Goal: Transaction & Acquisition: Purchase product/service

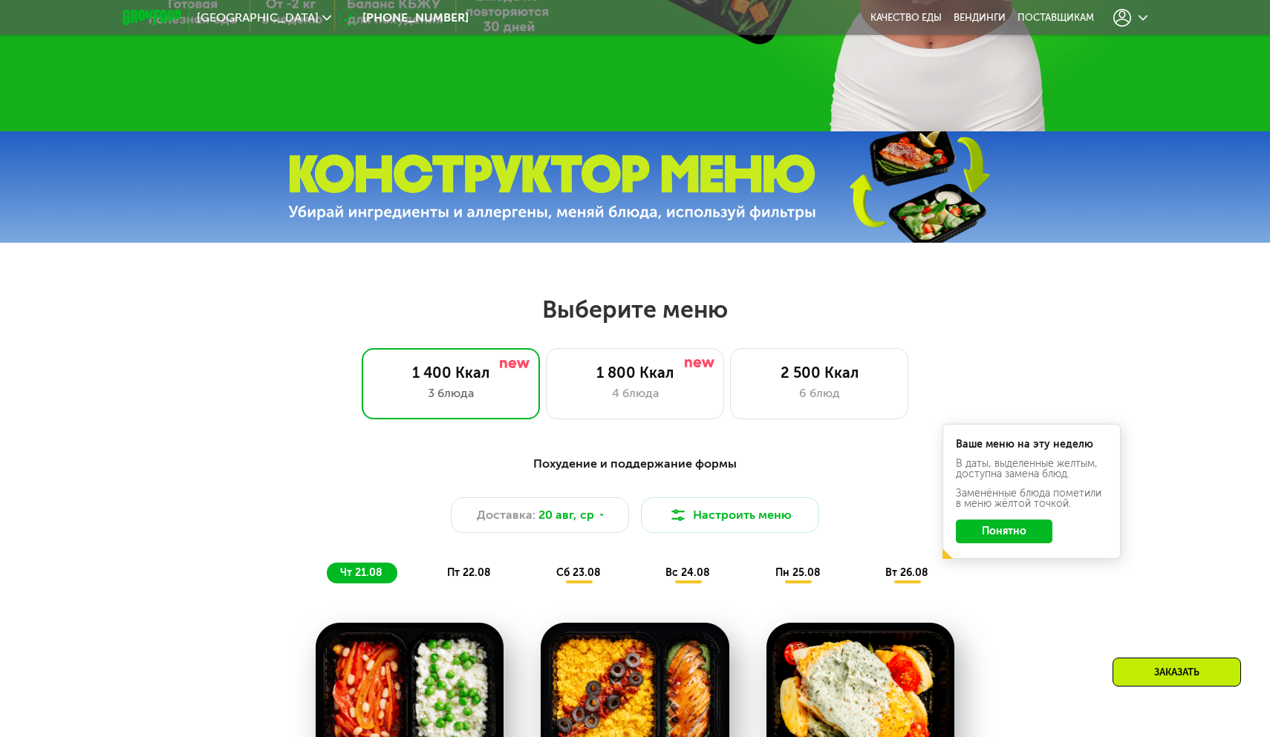
scroll to position [468, 0]
click at [616, 391] on div "4 блюда" at bounding box center [634, 394] width 147 height 18
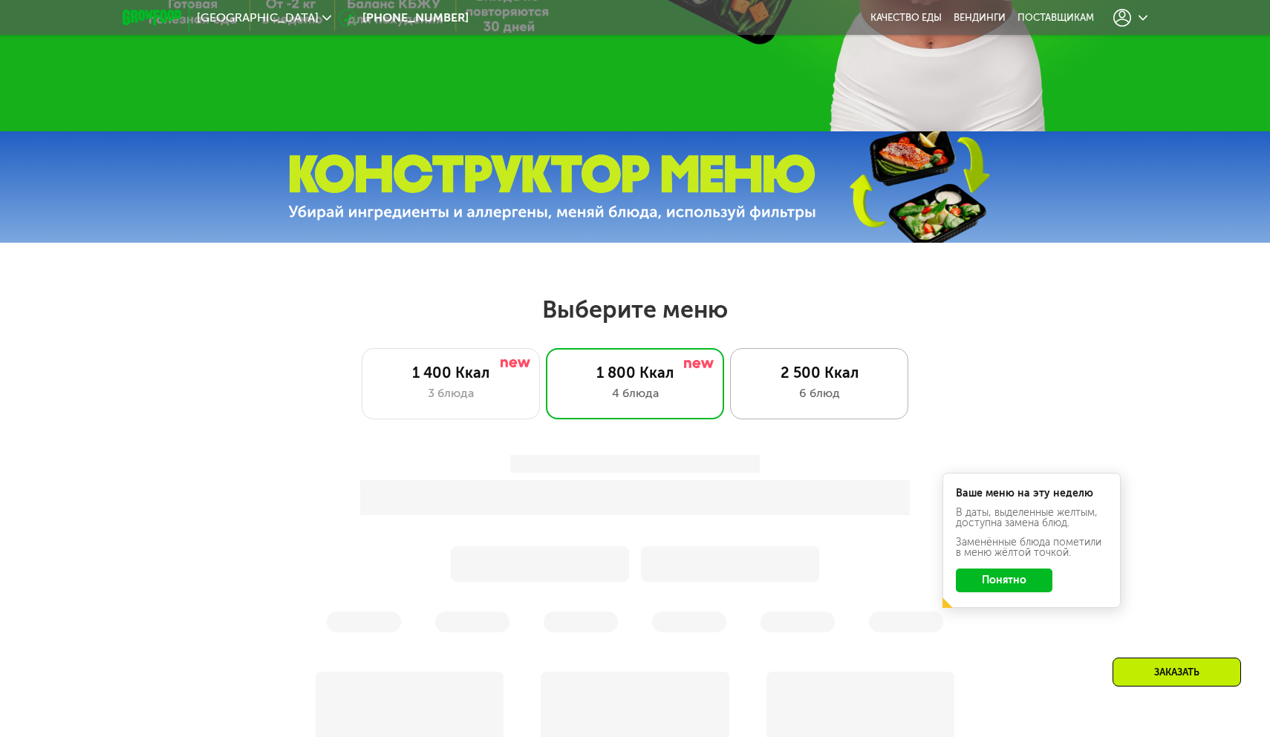
click at [791, 394] on div "6 блюд" at bounding box center [819, 394] width 147 height 18
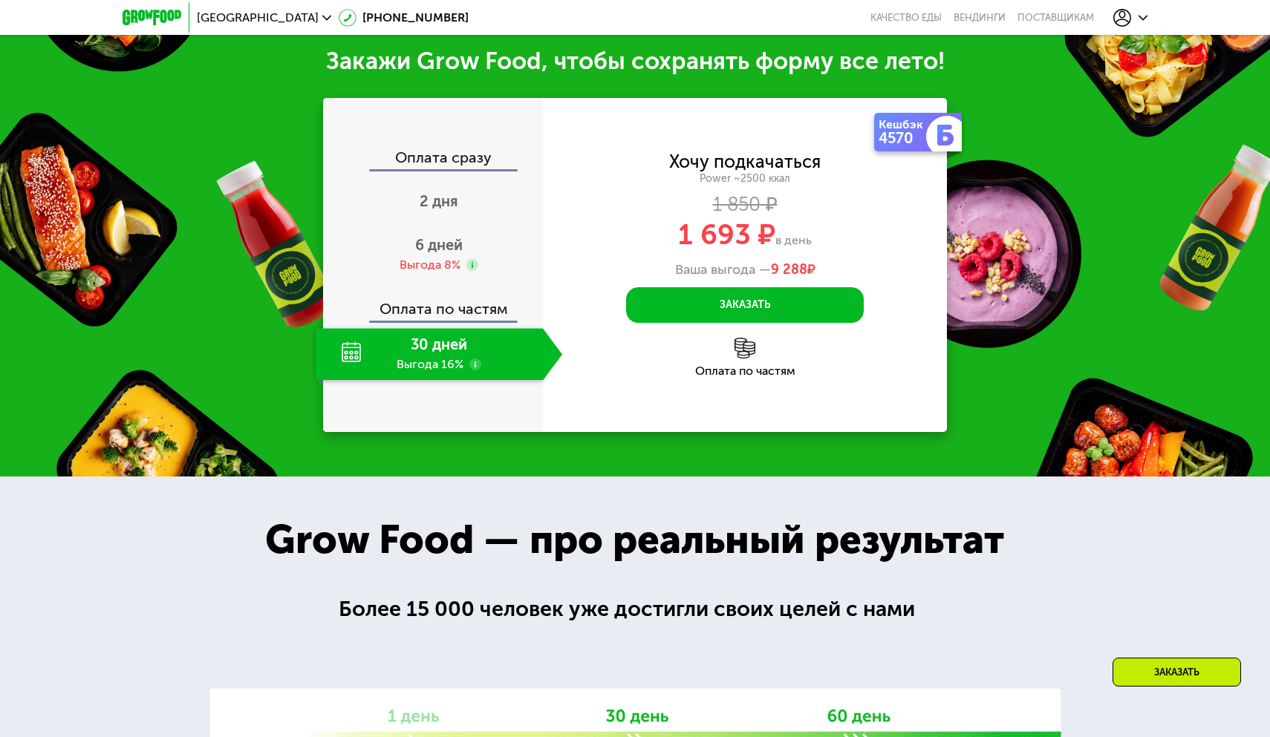
scroll to position [1764, 0]
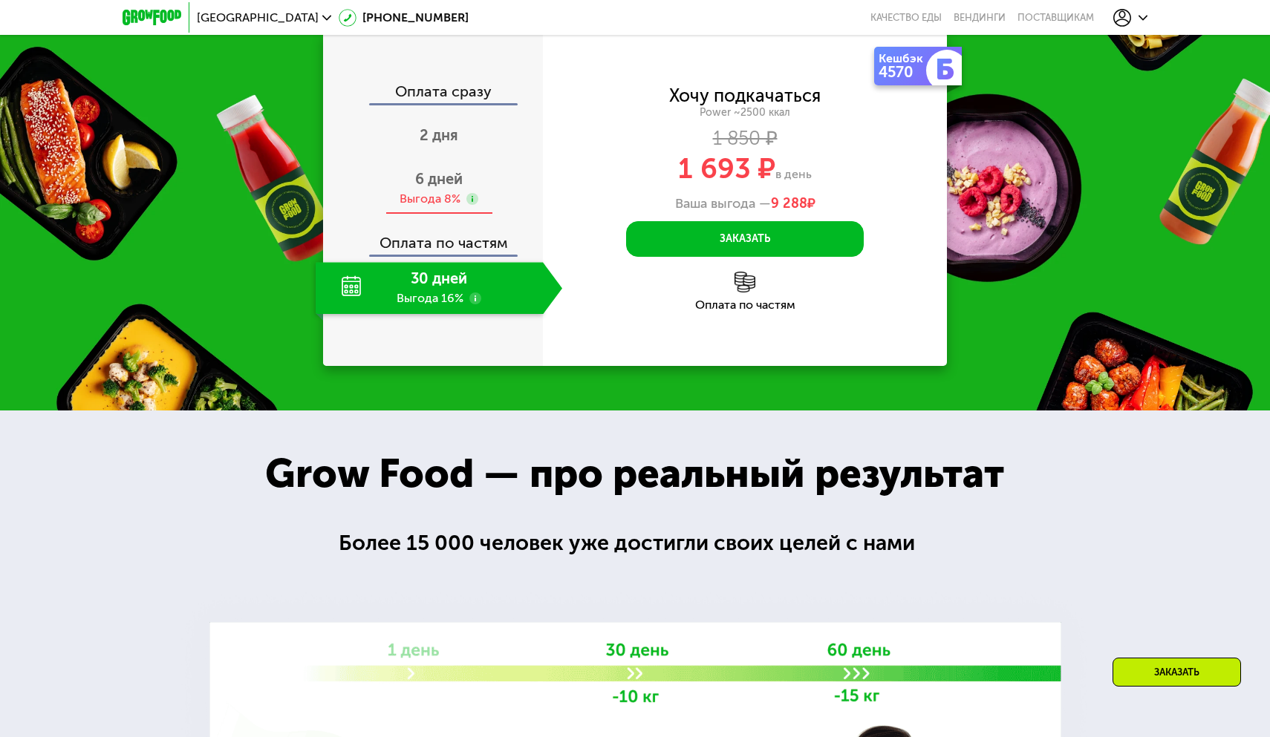
click at [431, 215] on div "6 дней Выгода 8%" at bounding box center [439, 189] width 247 height 52
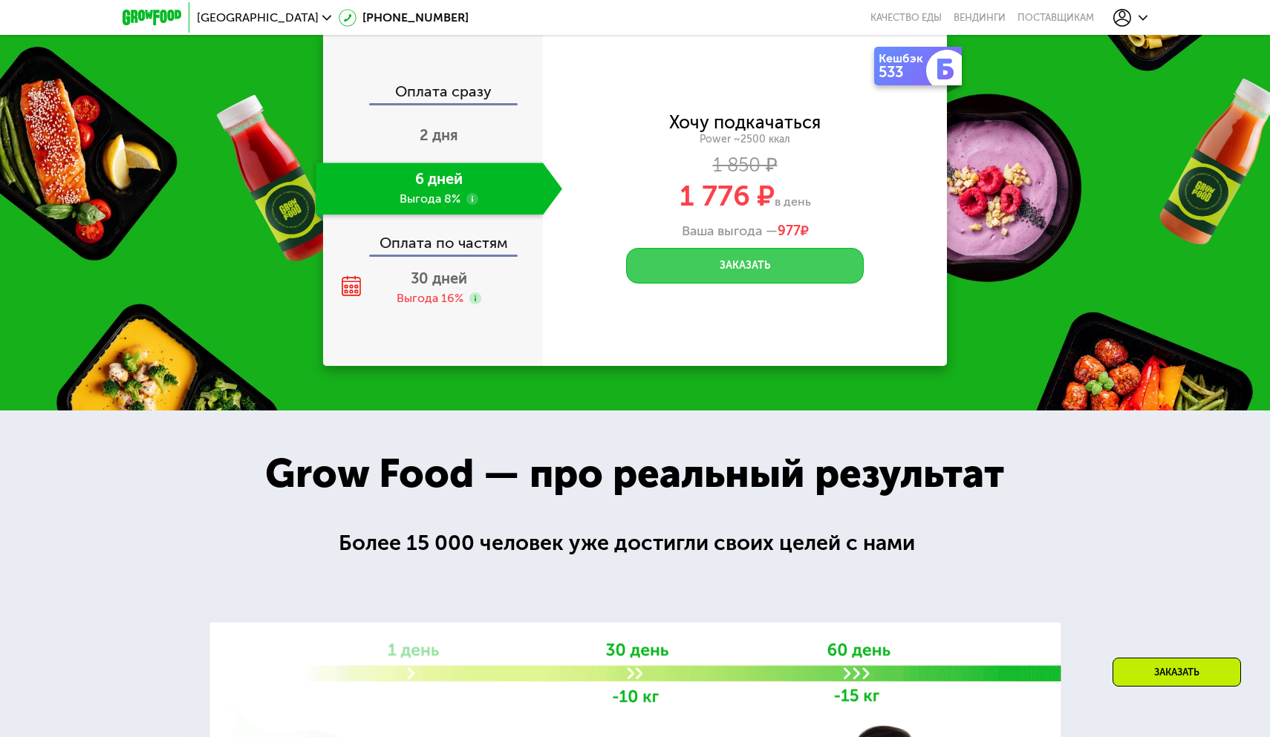
click at [699, 284] on button "Заказать" at bounding box center [745, 266] width 238 height 36
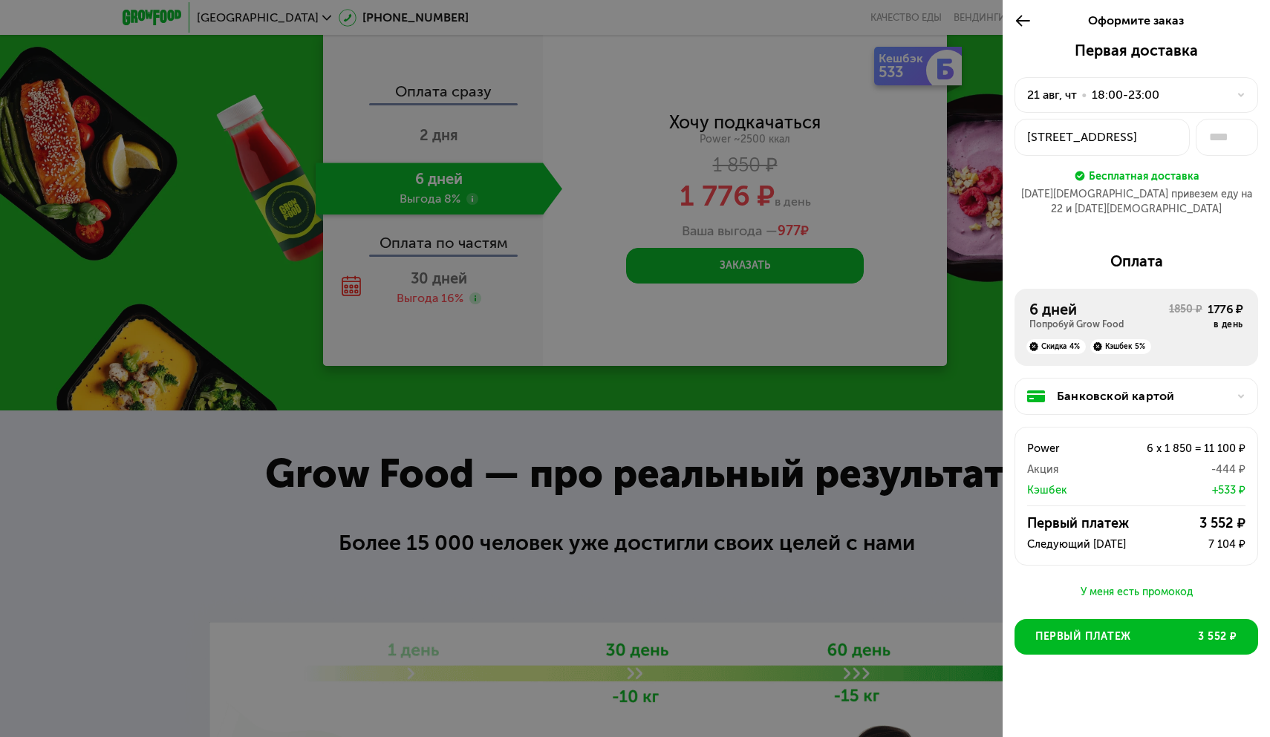
click at [1106, 584] on div "У меня есть промокод" at bounding box center [1136, 593] width 244 height 18
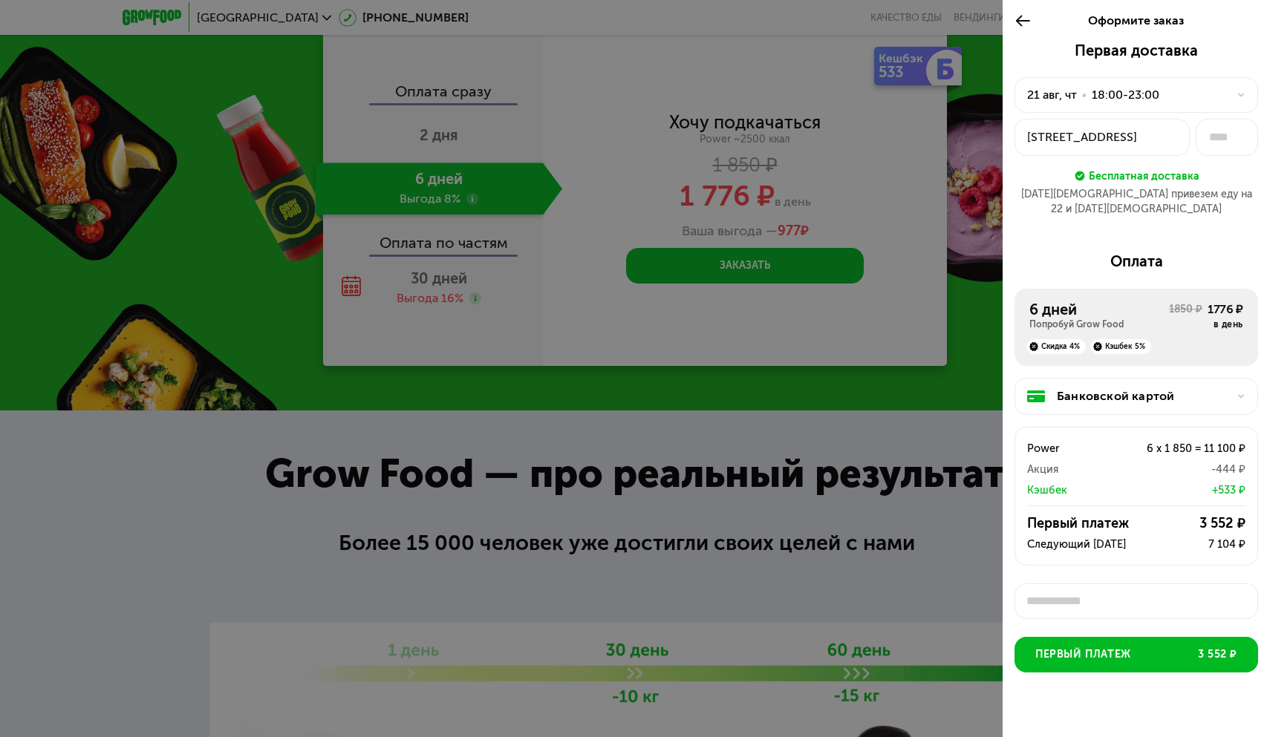
scroll to position [4, 0]
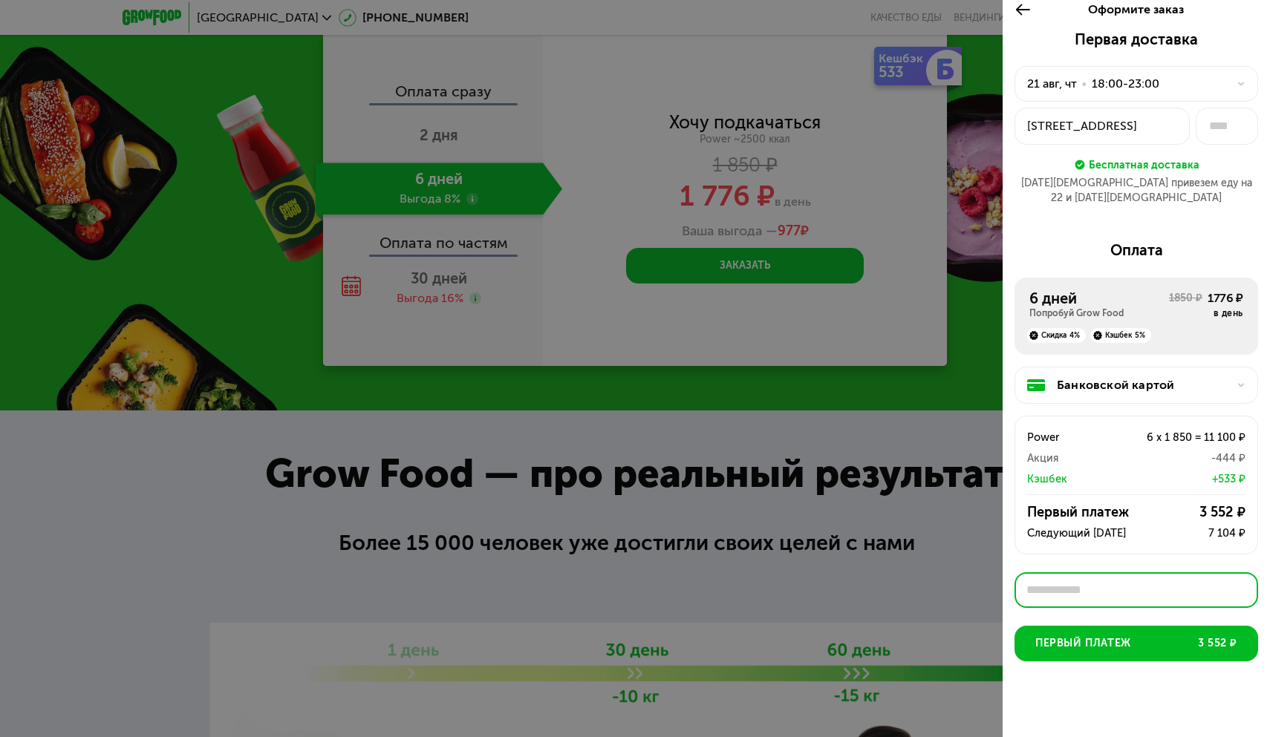
click at [1067, 575] on input "text" at bounding box center [1136, 591] width 244 height 36
paste input "********"
type input "********"
click at [1191, 584] on button "Применить" at bounding box center [1217, 591] width 76 height 30
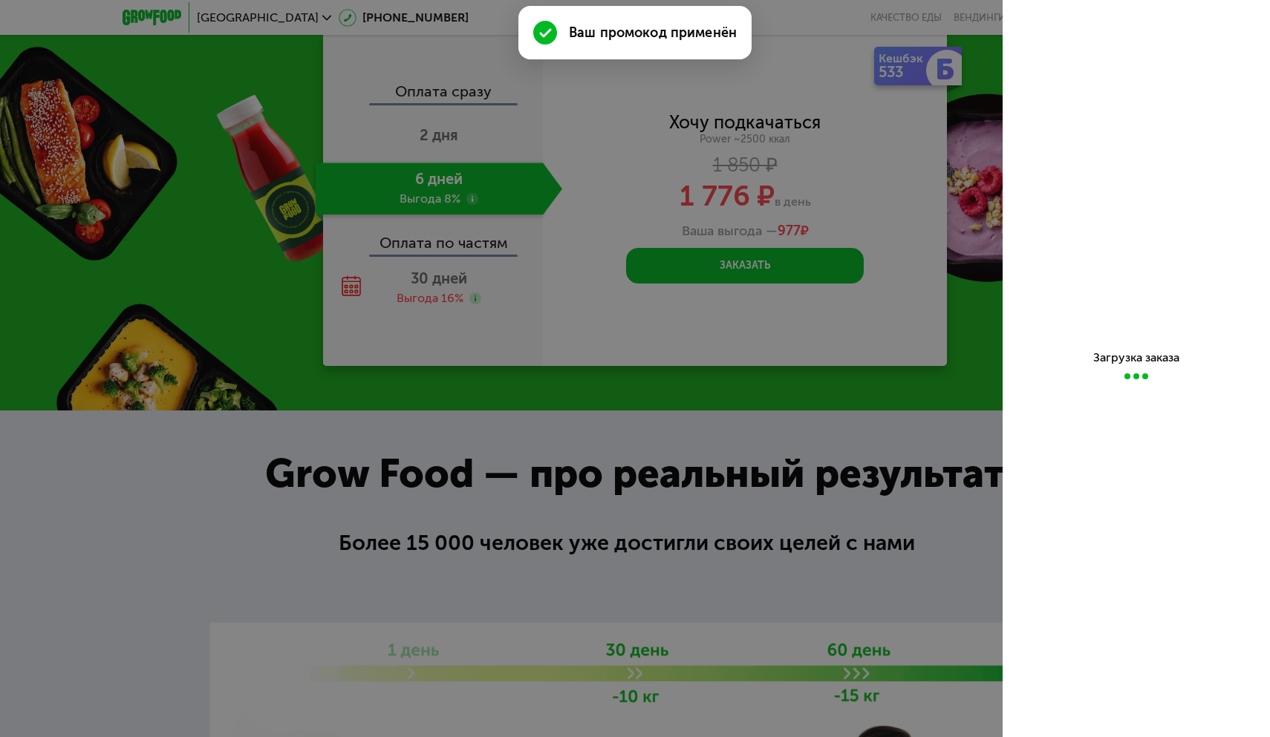
scroll to position [0, 0]
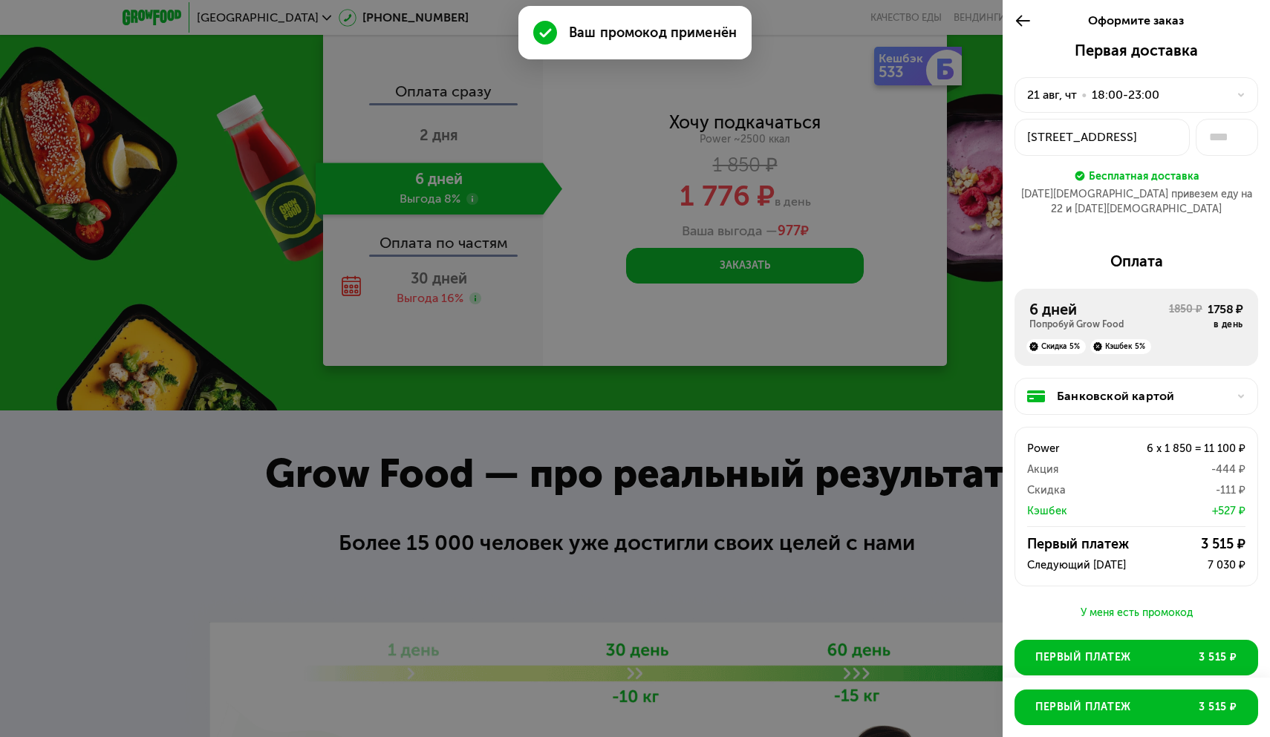
click at [1127, 604] on div "У меня есть промокод" at bounding box center [1136, 613] width 244 height 18
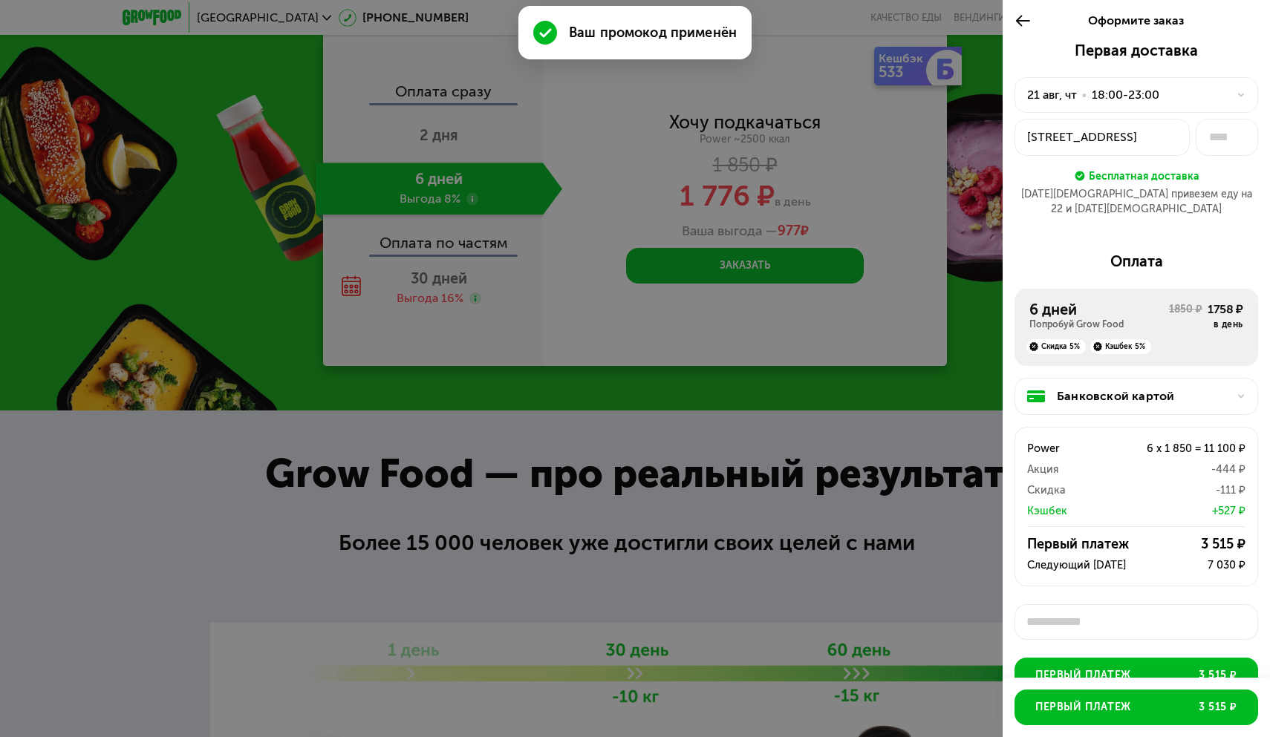
click at [1114, 604] on div "Первая доставка [DATE] • 18:00-23:00 [GEOGRAPHIC_DATA], 1 Бесплатная доставка […" at bounding box center [1136, 411] width 267 height 738
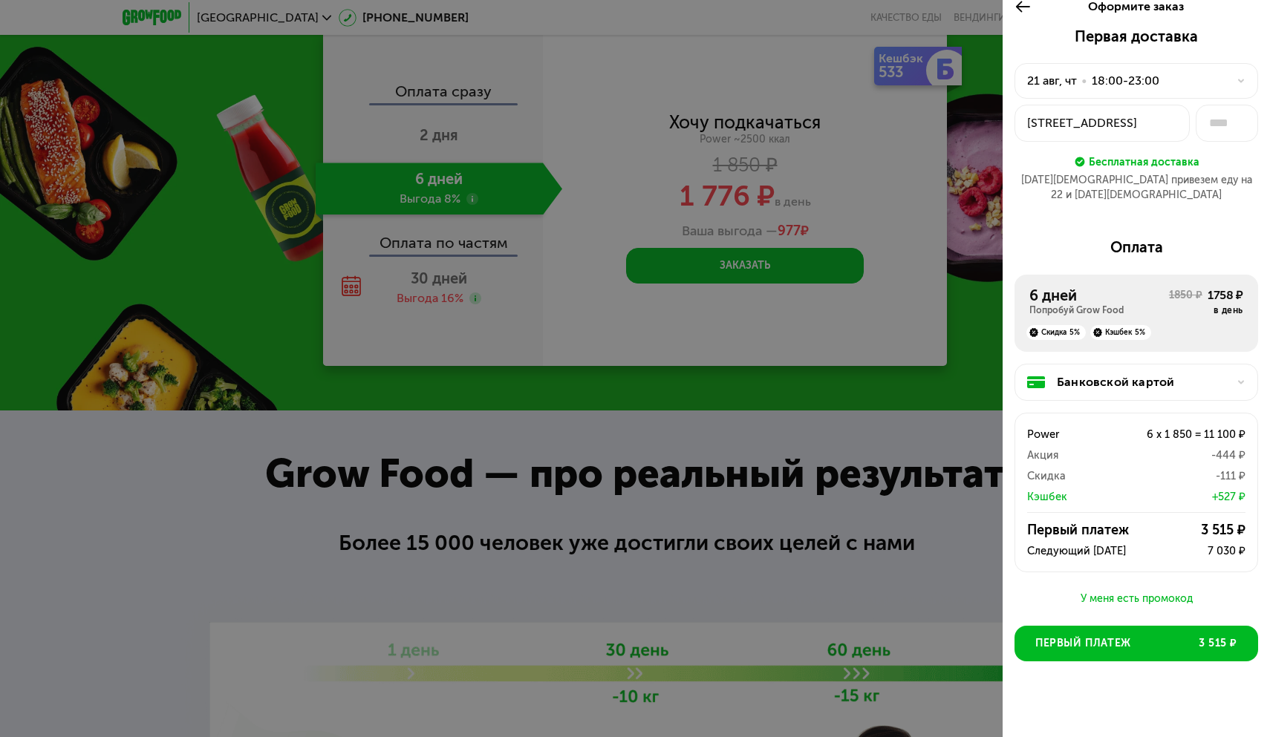
click at [1114, 591] on div "У меня есть промокод" at bounding box center [1136, 599] width 244 height 18
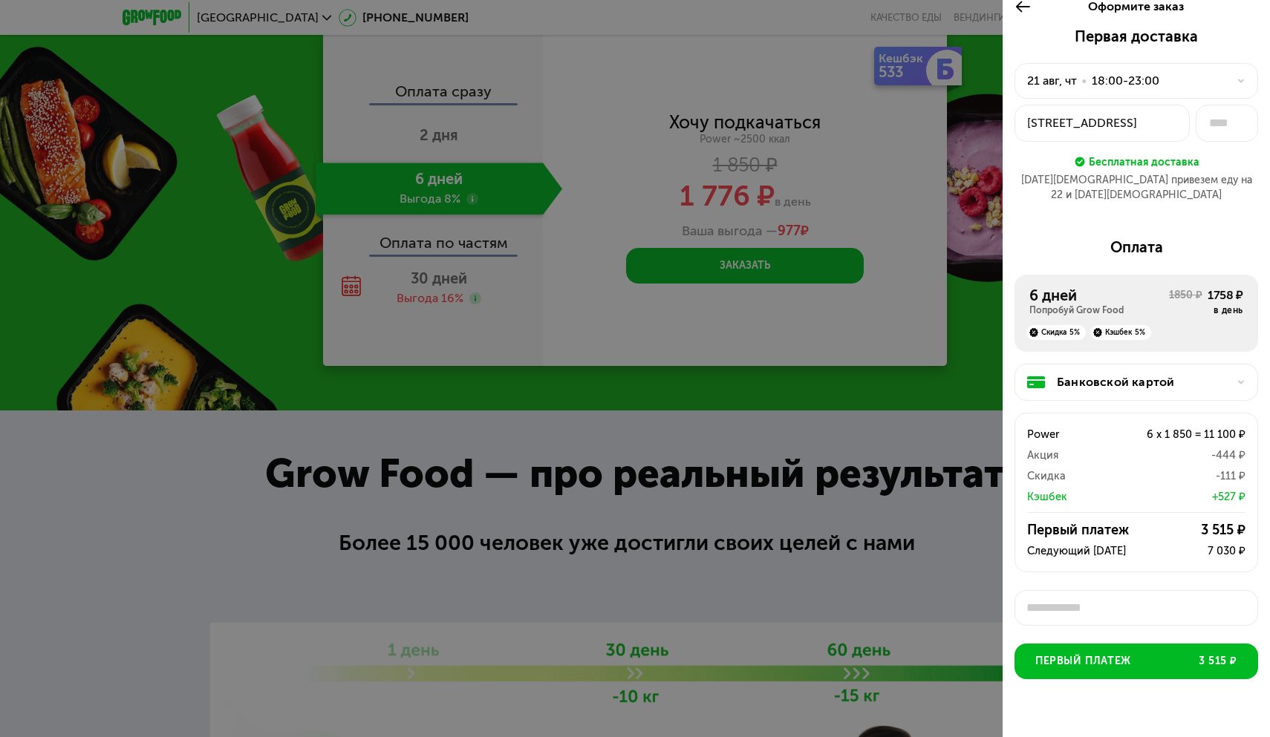
click at [1114, 591] on input "text" at bounding box center [1136, 608] width 244 height 36
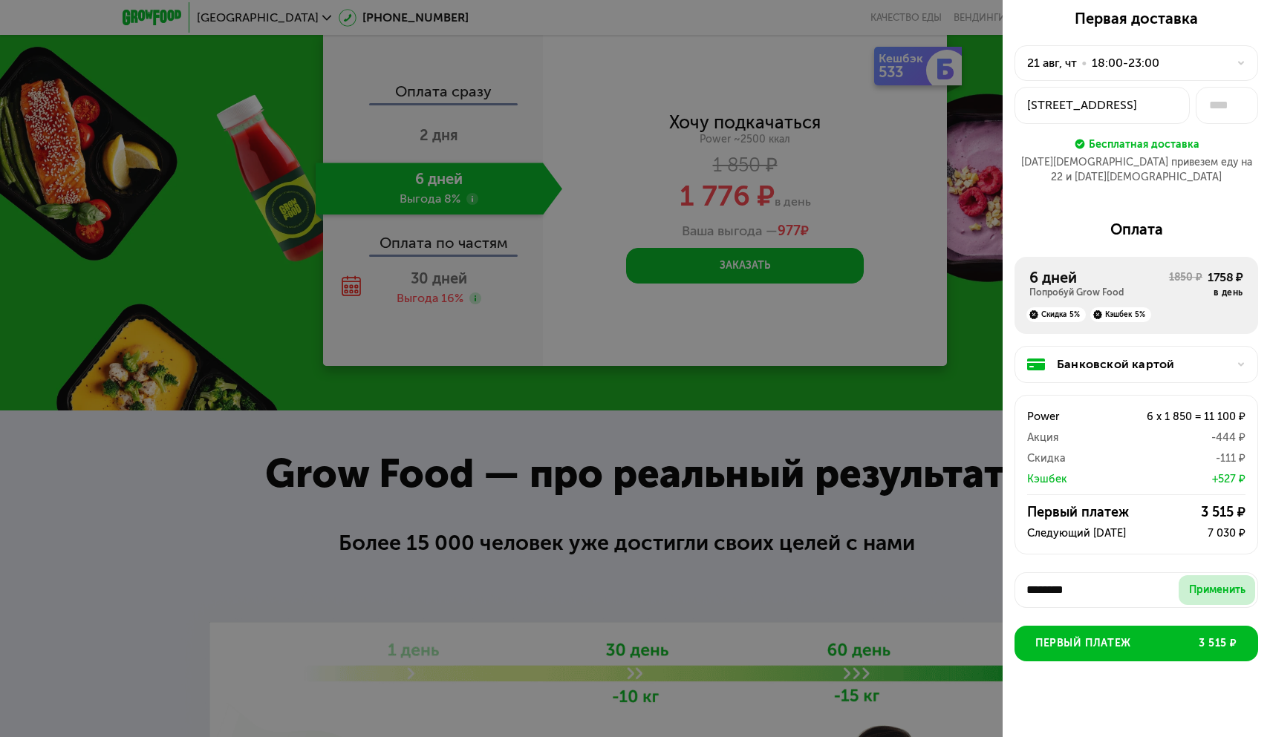
type input "********"
click at [1195, 583] on div "Применить" at bounding box center [1217, 590] width 56 height 15
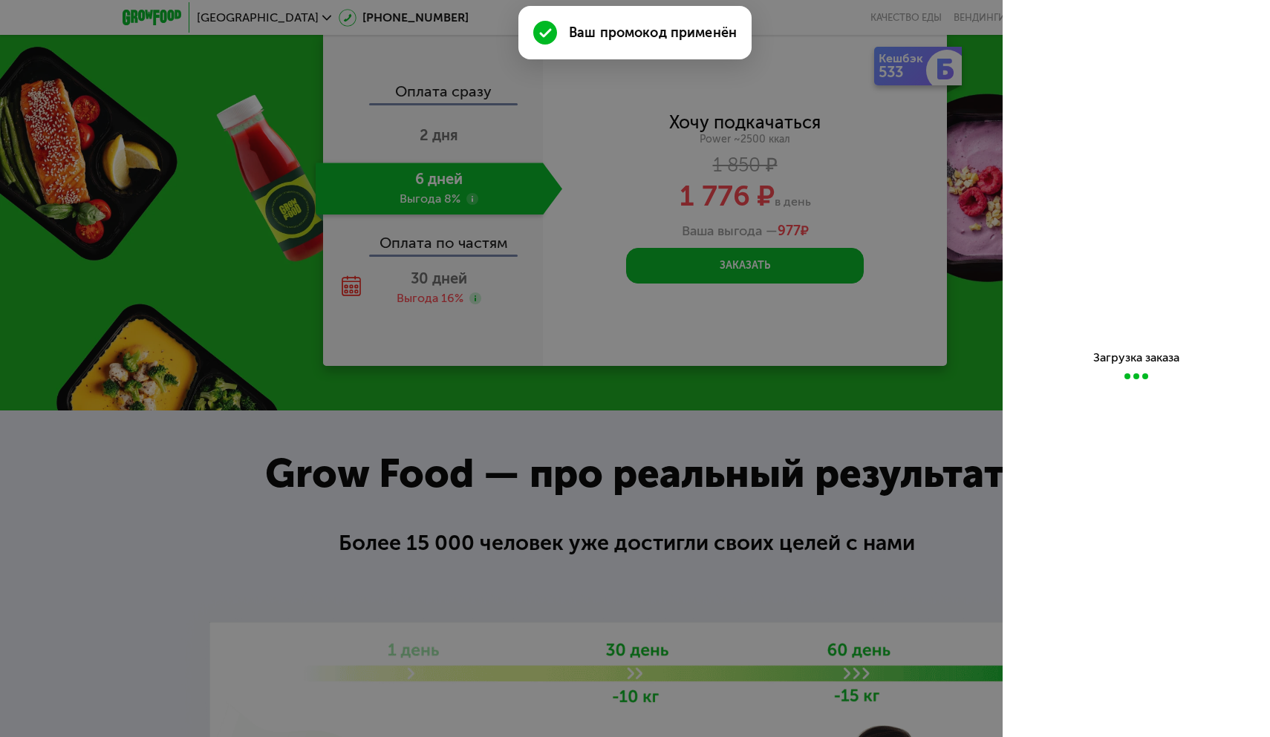
scroll to position [0, 0]
